Goal: Task Accomplishment & Management: Use online tool/utility

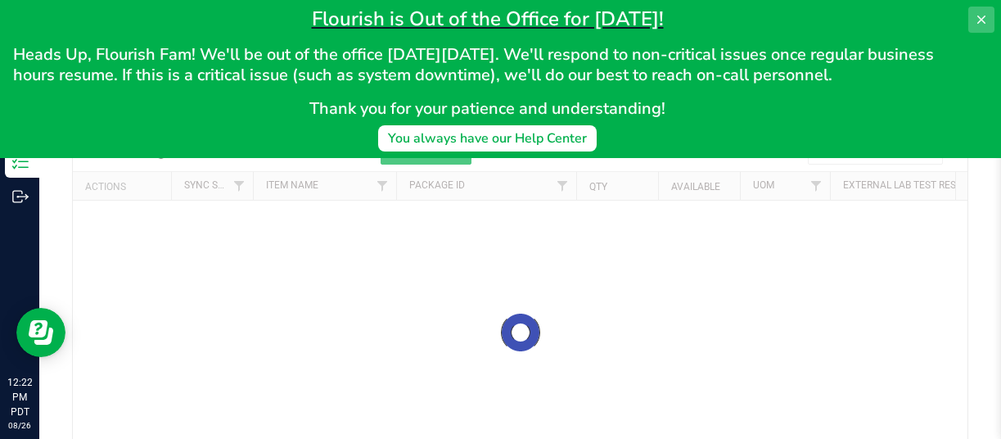
click at [984, 16] on icon at bounding box center [981, 20] width 8 height 8
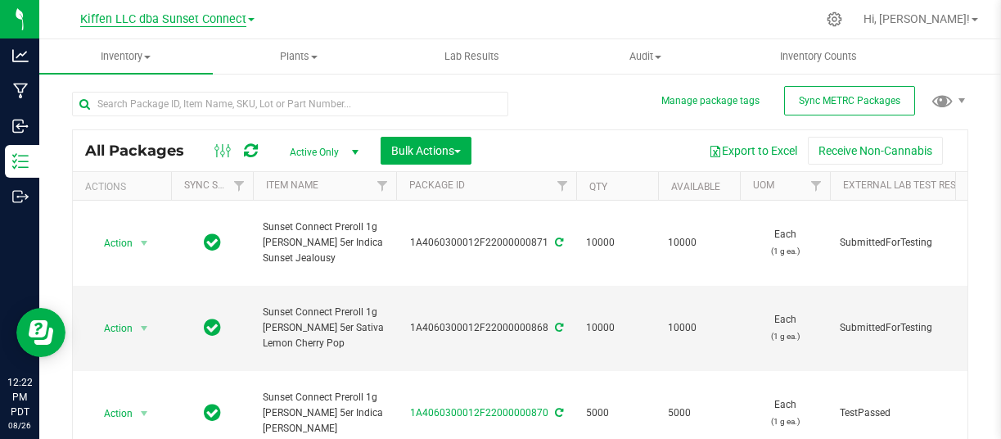
click at [178, 25] on span "Kiffen LLC dba Sunset Connect" at bounding box center [163, 19] width 166 height 15
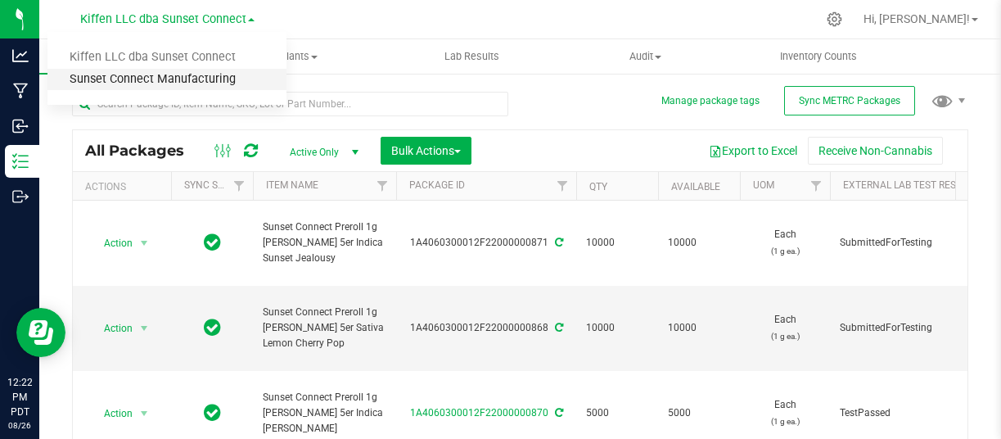
click at [170, 75] on link "Sunset Connect Manufacturing" at bounding box center [166, 80] width 239 height 22
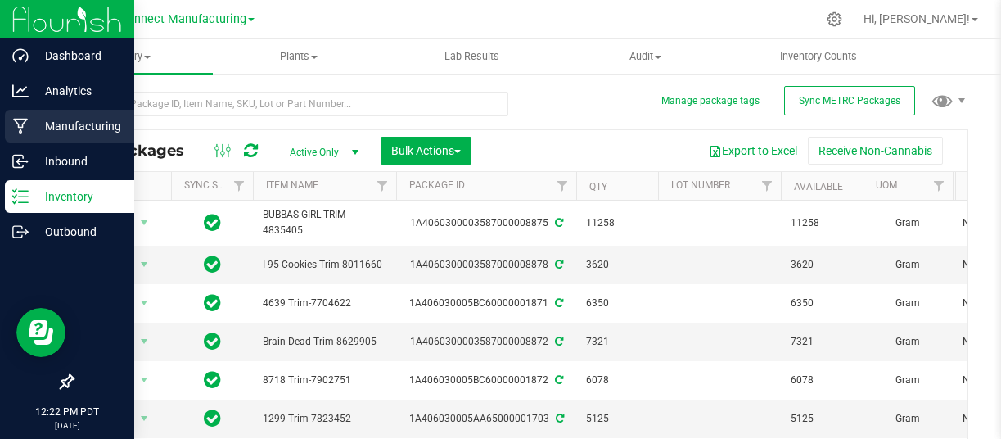
click at [74, 128] on p "Manufacturing" at bounding box center [78, 126] width 98 height 20
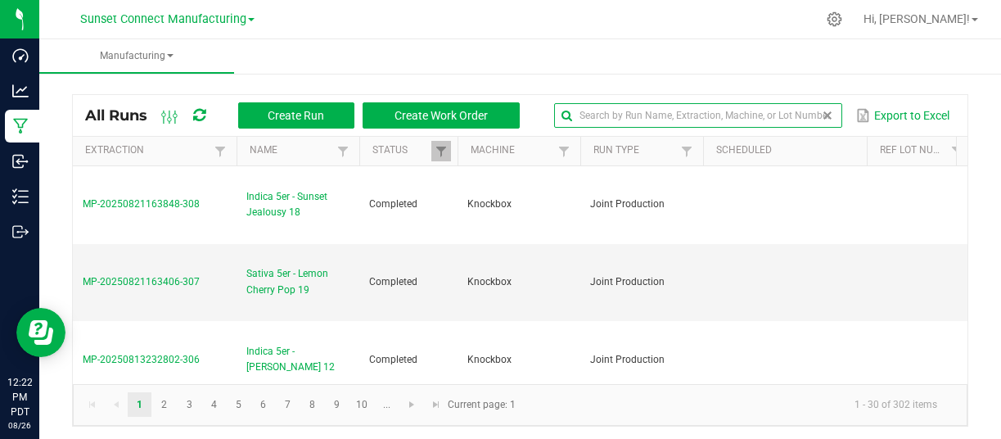
click at [795, 120] on input "text" at bounding box center [697, 115] width 287 height 25
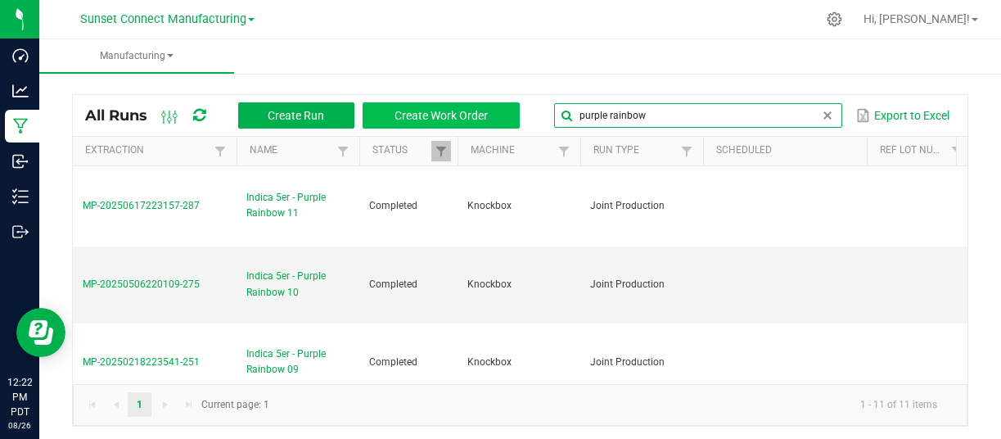
drag, startPoint x: 745, startPoint y: 114, endPoint x: 487, endPoint y: 106, distance: 257.9
click at [490, 106] on div "All Runs Create Run Create Work Order purple rainbow Export to Excel" at bounding box center [520, 115] width 894 height 41
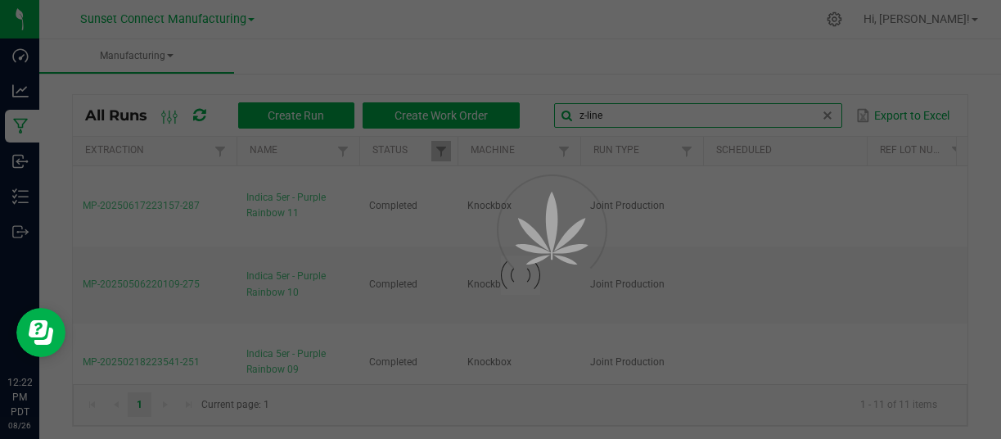
type input "z-line"
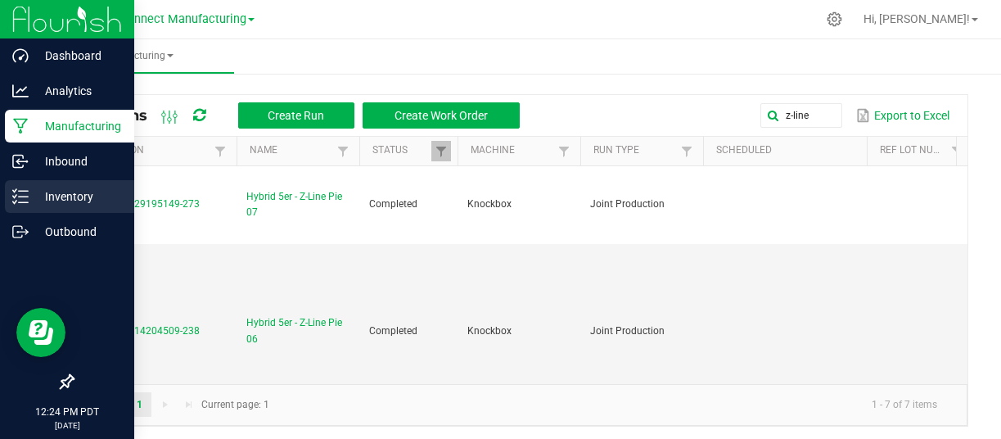
click at [18, 205] on div "Inventory" at bounding box center [69, 196] width 129 height 33
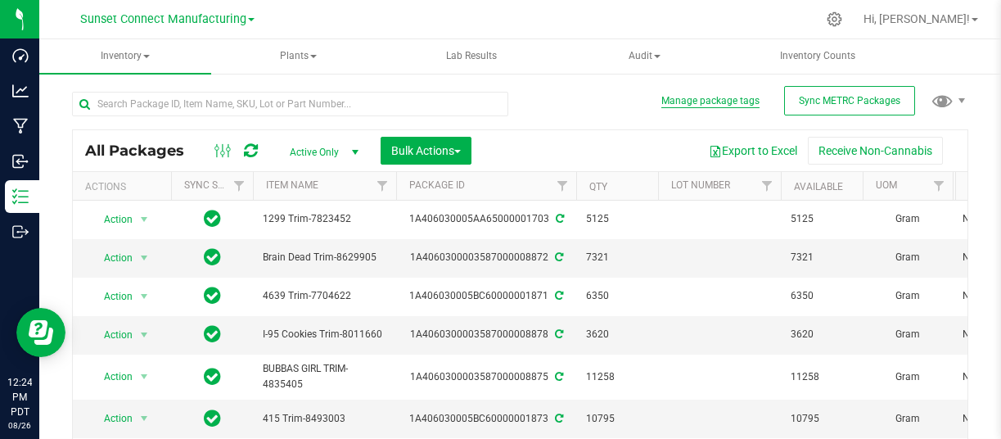
click at [727, 106] on button "Manage package tags" at bounding box center [710, 101] width 98 height 14
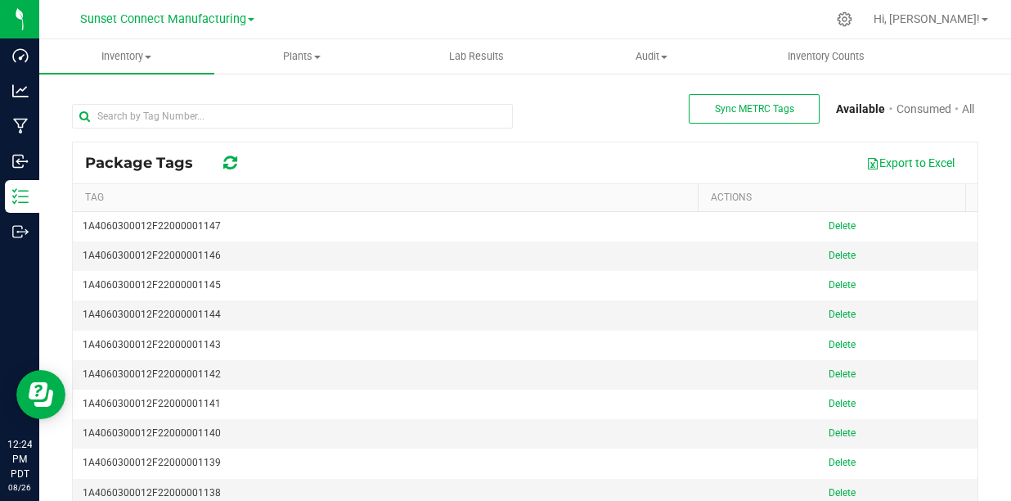
click at [227, 163] on icon at bounding box center [230, 163] width 14 height 16
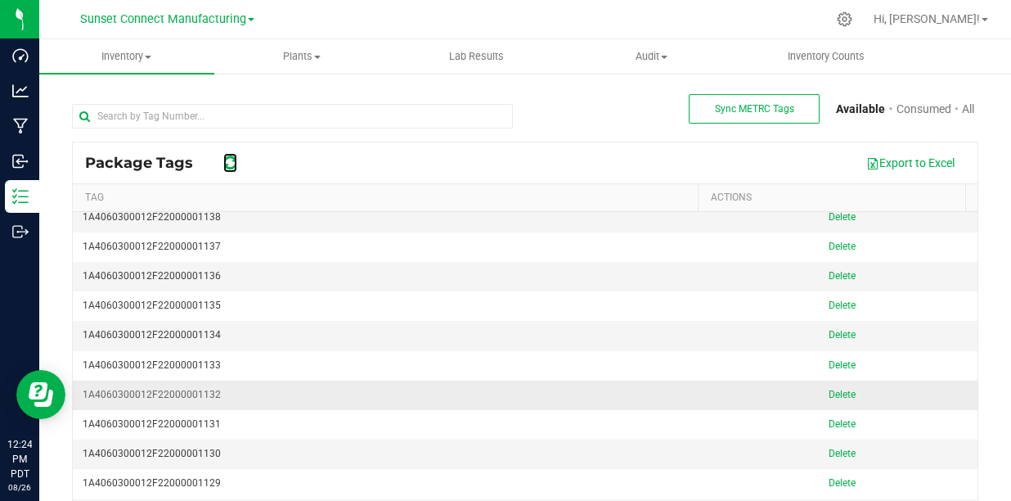
scroll to position [83, 0]
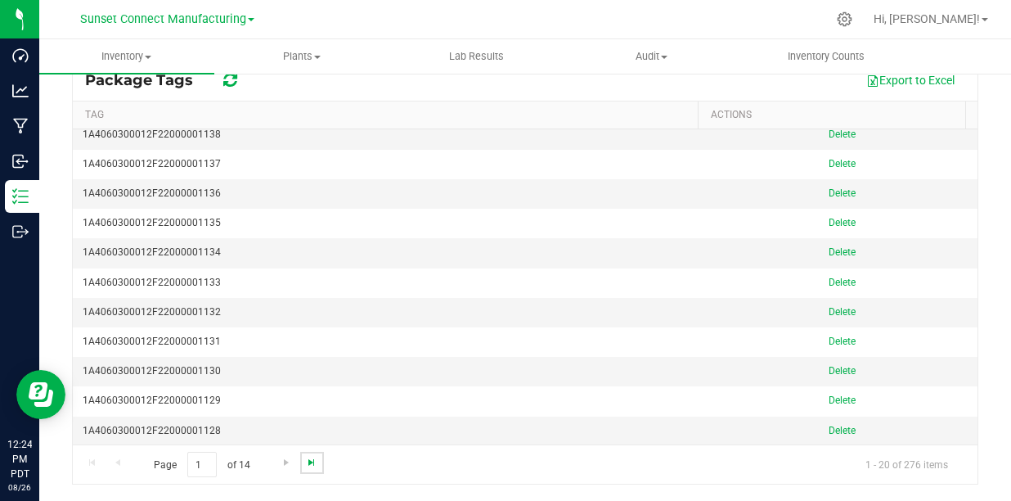
click at [310, 461] on span "Go to the last page" at bounding box center [311, 462] width 13 height 13
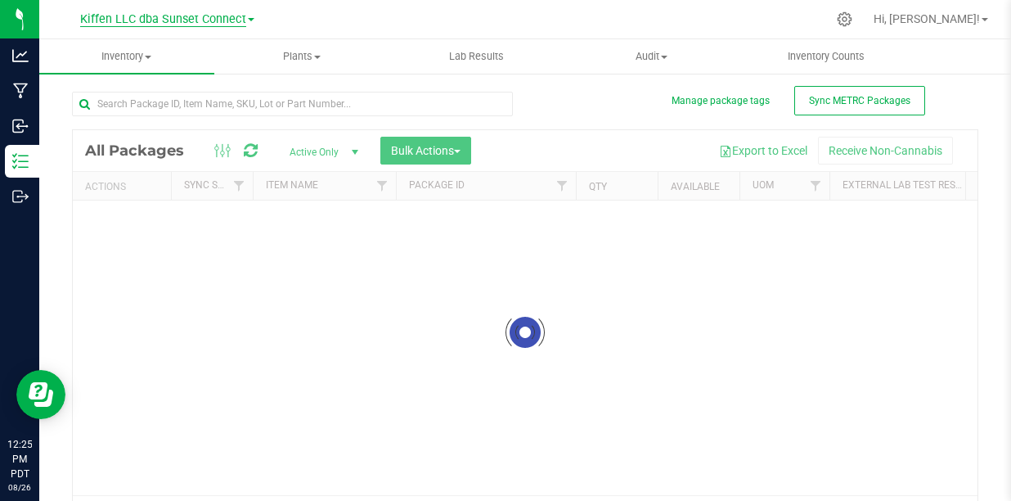
click at [168, 20] on div "Kiffen LLC dba Sunset Connect Hi, Sam! Inventory All packages All inventory Was…" at bounding box center [525, 250] width 972 height 501
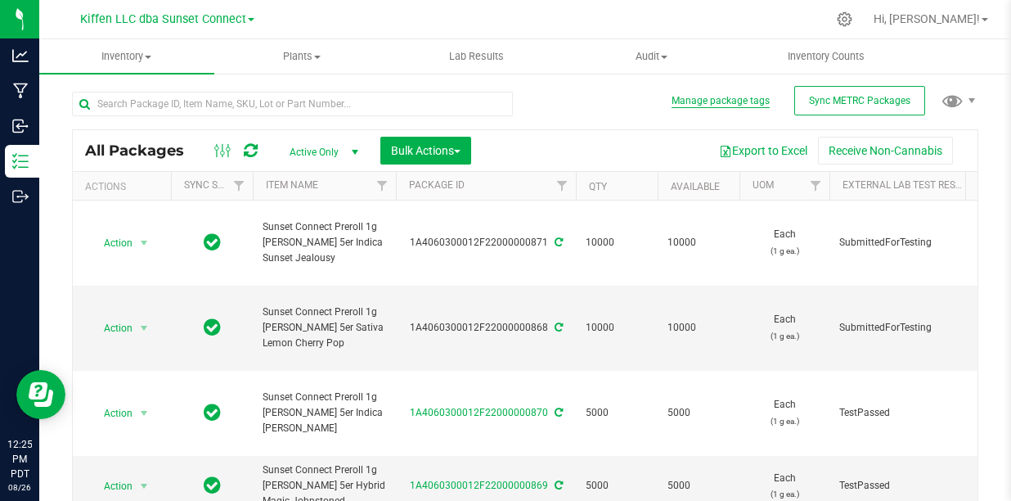
click at [701, 104] on button "Manage package tags" at bounding box center [721, 101] width 98 height 14
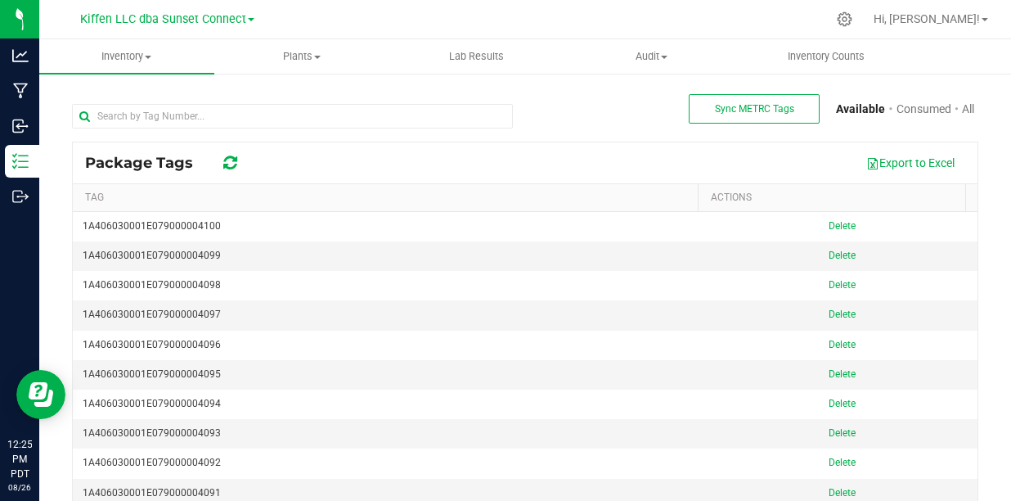
click at [299, 200] on th "Tag" at bounding box center [385, 198] width 625 height 28
click at [296, 200] on th "Tag" at bounding box center [385, 198] width 625 height 29
click at [197, 17] on span "Kiffen LLC dba Sunset Connect" at bounding box center [163, 19] width 166 height 15
click at [195, 76] on link "Sunset Connect Manufacturing" at bounding box center [166, 80] width 239 height 22
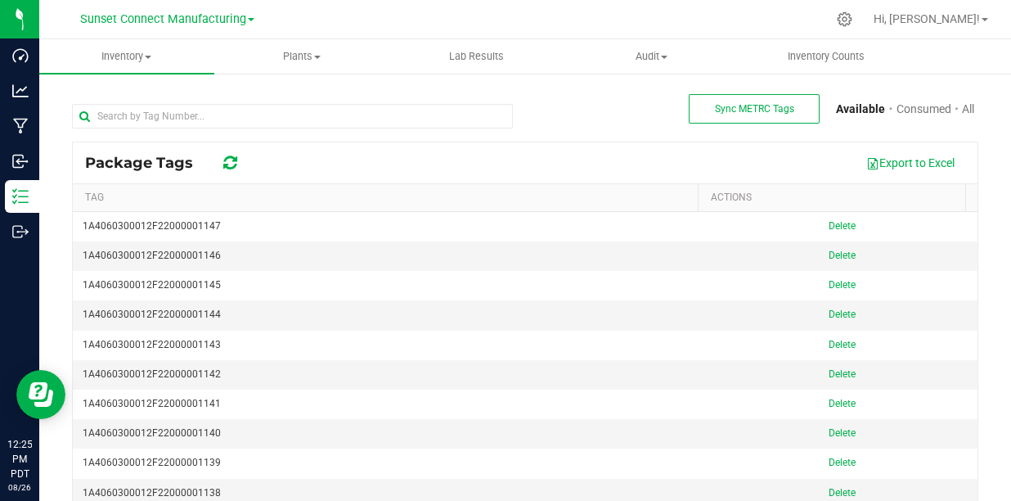
click at [241, 201] on th "Tag" at bounding box center [385, 198] width 625 height 28
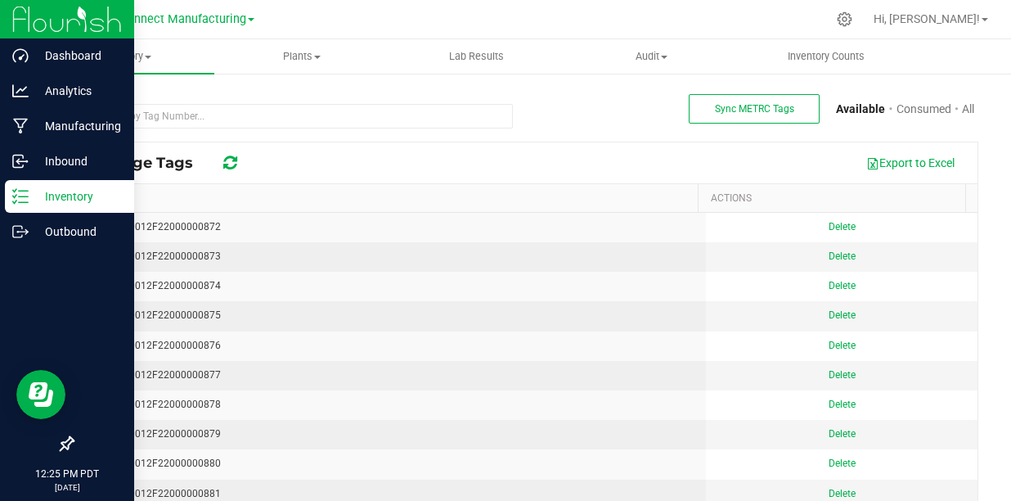
click at [25, 194] on icon at bounding box center [20, 196] width 16 height 16
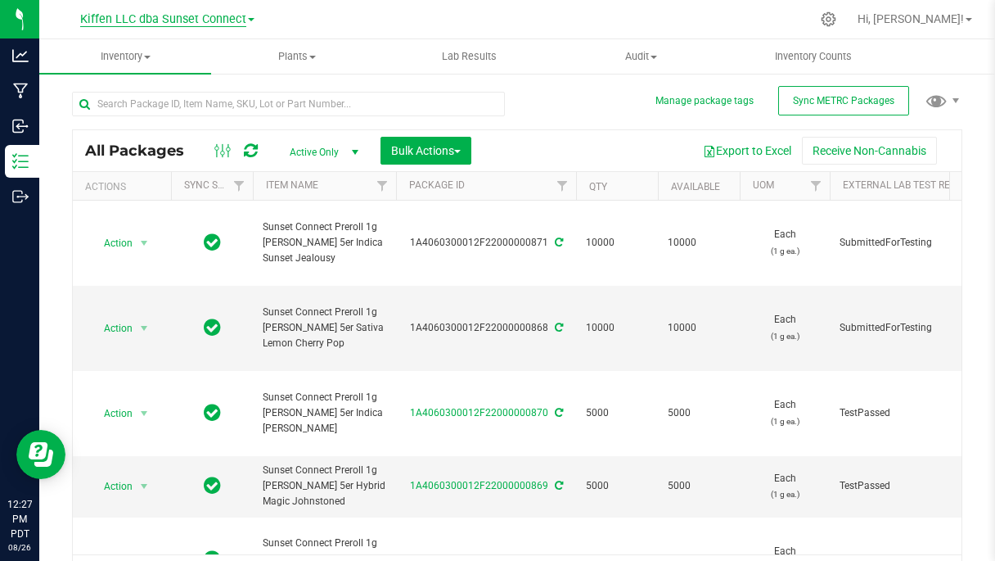
click at [183, 13] on span "Kiffen LLC dba Sunset Connect" at bounding box center [163, 19] width 166 height 15
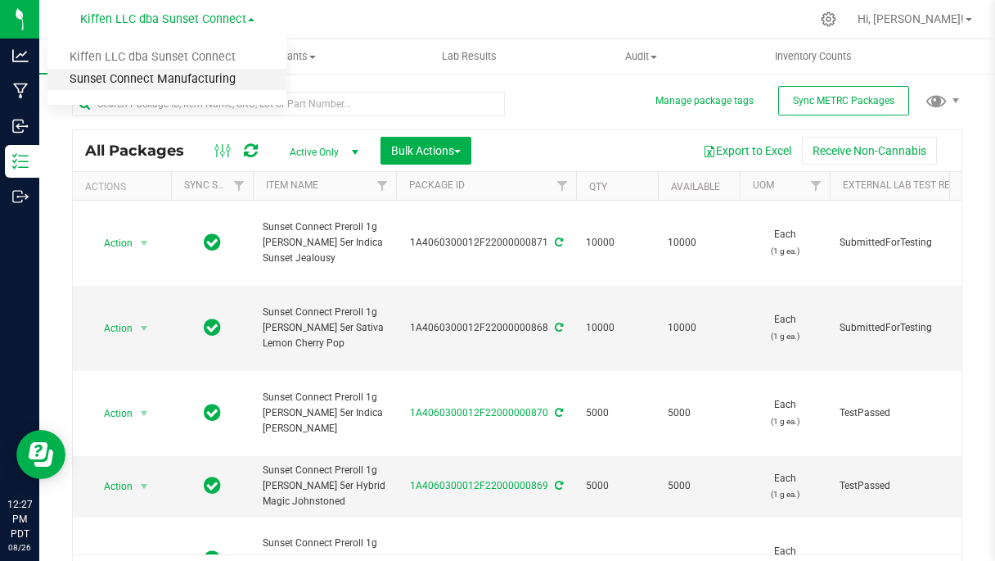
click at [181, 78] on link "Sunset Connect Manufacturing" at bounding box center [166, 80] width 239 height 22
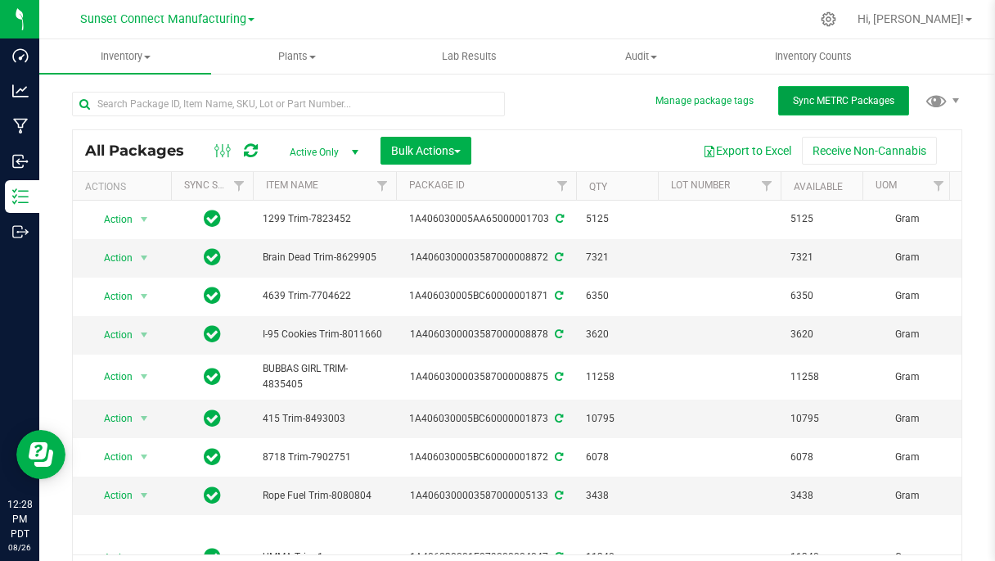
click at [821, 103] on span "Sync METRC Packages" at bounding box center [843, 100] width 101 height 11
